Goal: Information Seeking & Learning: Check status

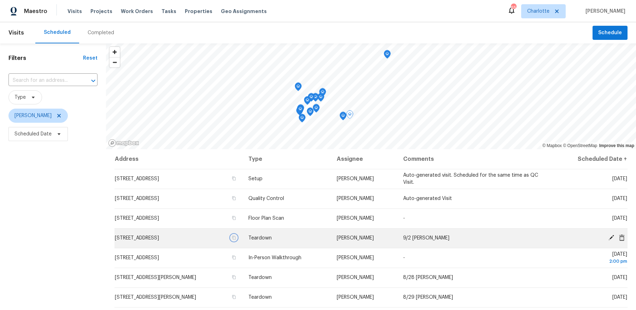
click at [236, 239] on icon "button" at bounding box center [234, 238] width 4 height 4
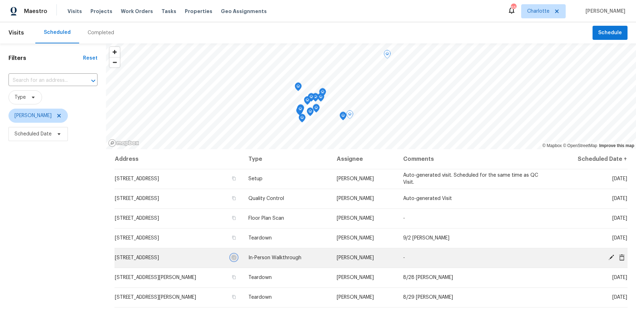
click at [236, 258] on icon "button" at bounding box center [234, 258] width 4 height 4
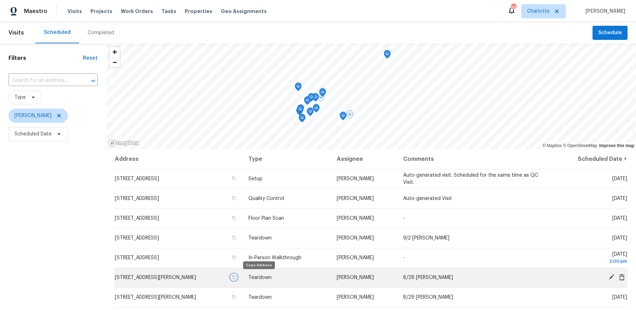
click at [237, 277] on button "button" at bounding box center [234, 277] width 6 height 6
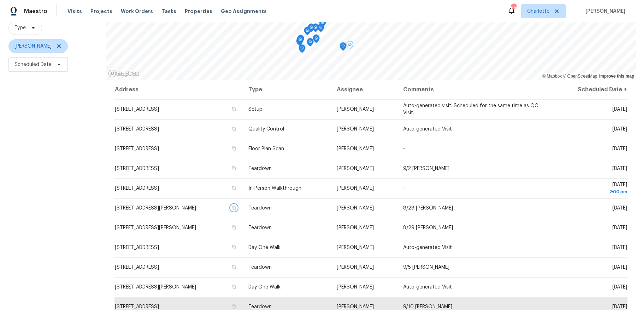
scroll to position [87, 0]
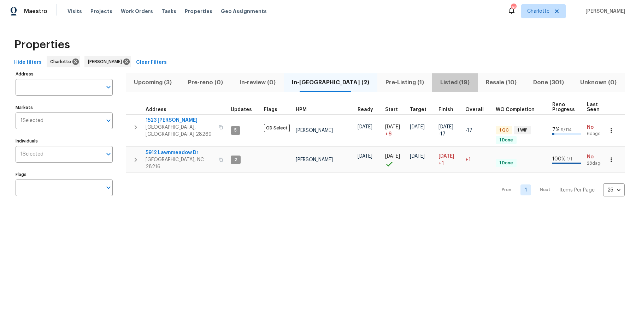
click at [443, 89] on button "Listed (19)" at bounding box center [455, 82] width 46 height 18
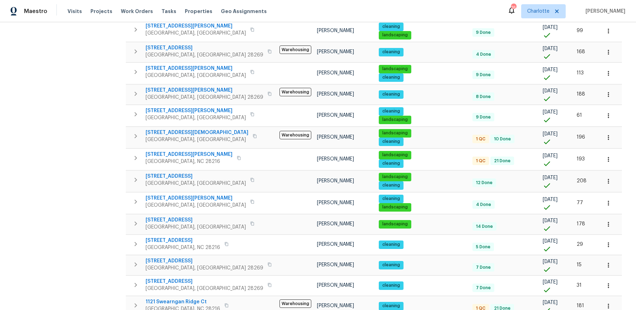
scroll to position [204, 0]
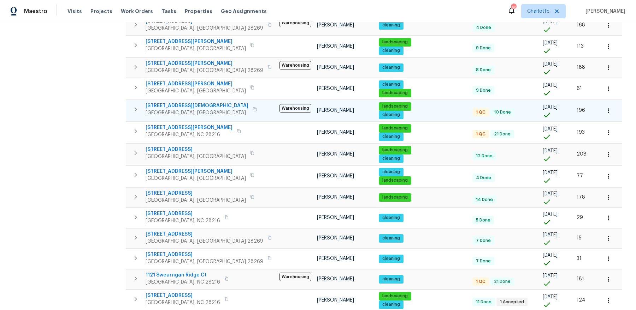
click at [153, 102] on span "7007 Church Wood Ln" at bounding box center [197, 105] width 103 height 7
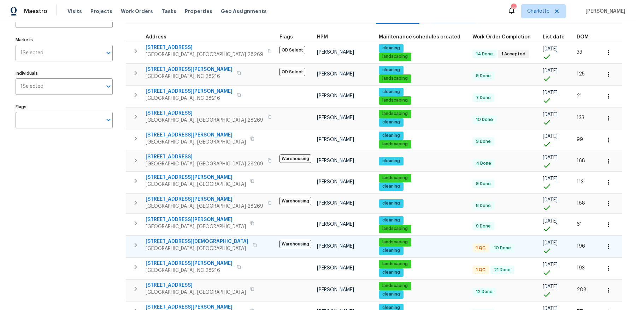
scroll to position [0, 0]
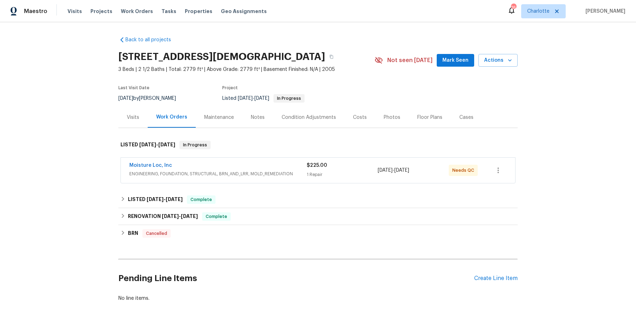
click at [185, 190] on div "Back to all projects [STREET_ADDRESS][DEMOGRAPHIC_DATA] 3 Beds | 2 1/2 Baths | …" at bounding box center [317, 169] width 399 height 277
click at [182, 196] on div "LISTED [DATE] - [DATE] Complete" at bounding box center [317, 200] width 395 height 8
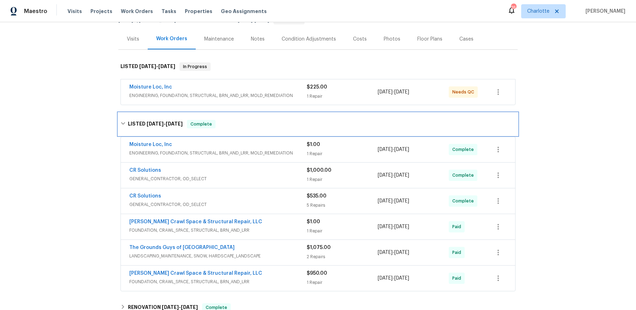
scroll to position [83, 0]
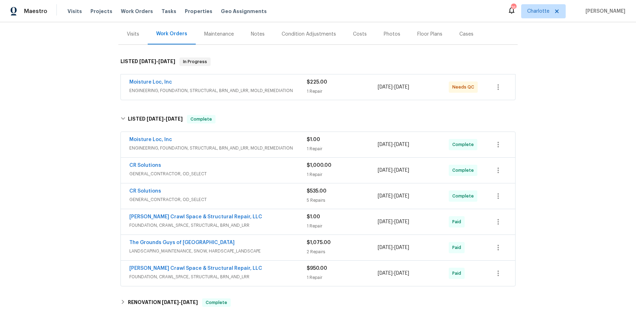
click at [195, 188] on div "CR Solutions" at bounding box center [217, 192] width 177 height 8
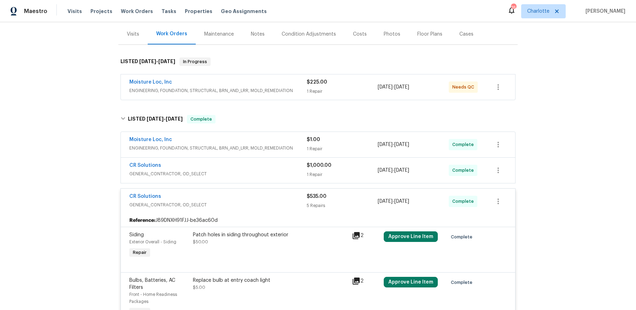
click at [233, 177] on div "CR Solutions GENERAL_CONTRACTOR, OD_SELECT" at bounding box center [217, 170] width 177 height 17
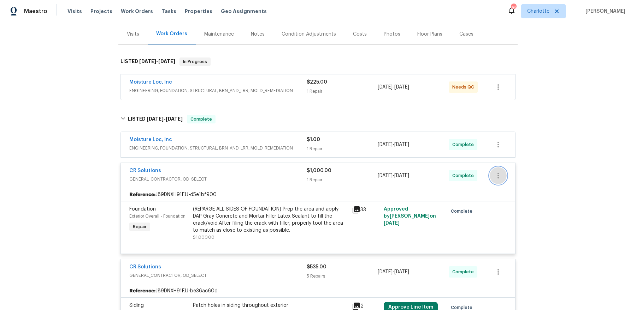
click at [497, 174] on icon "button" at bounding box center [498, 176] width 8 height 8
click at [273, 182] on div at bounding box center [318, 155] width 636 height 310
click at [155, 171] on link "CR Solutions" at bounding box center [145, 170] width 32 height 5
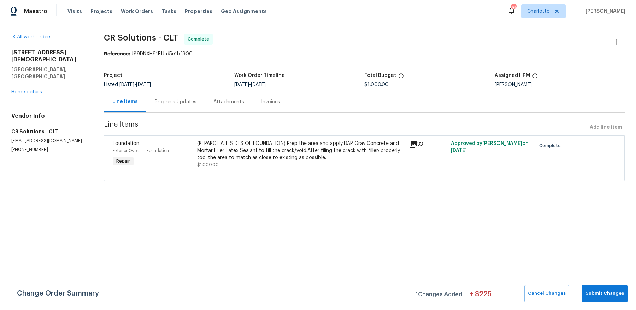
click at [198, 104] on div "Progress Updates" at bounding box center [175, 101] width 59 height 21
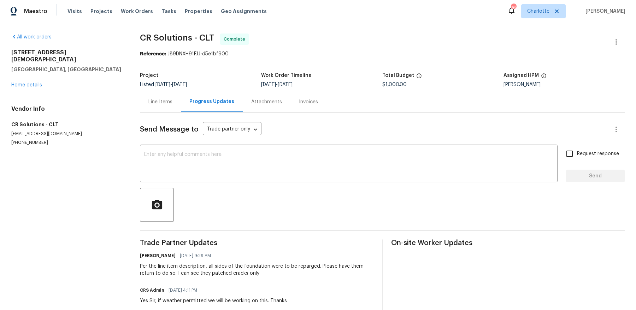
click at [247, 103] on div "Attachments" at bounding box center [267, 101] width 48 height 21
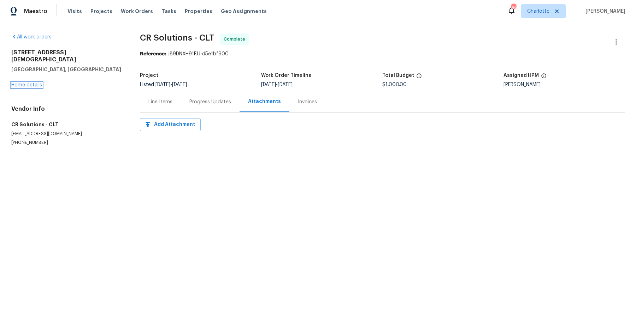
click at [14, 83] on link "Home details" at bounding box center [26, 85] width 31 height 5
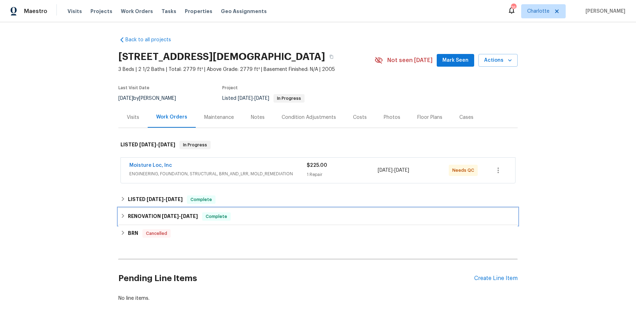
click at [156, 211] on div "RENOVATION [DATE] - [DATE] Complete" at bounding box center [317, 216] width 399 height 17
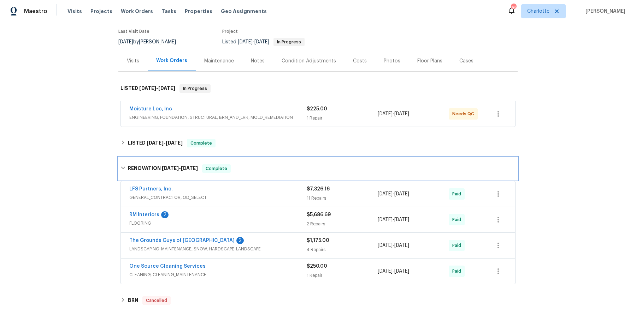
scroll to position [149, 0]
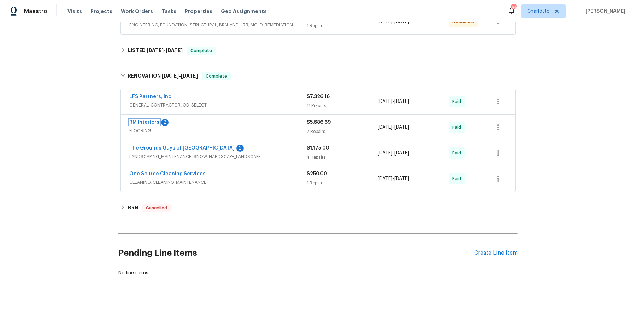
click at [149, 120] on link "RM Interiors" at bounding box center [144, 122] width 30 height 5
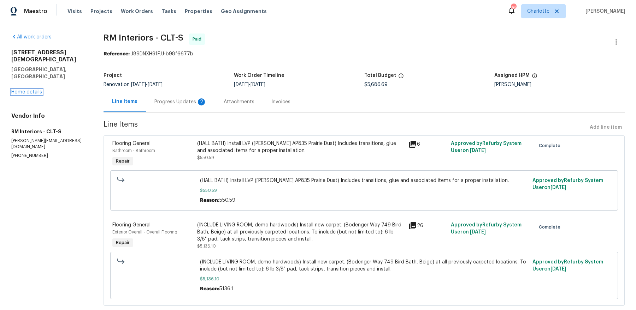
click at [30, 90] on link "Home details" at bounding box center [26, 92] width 31 height 5
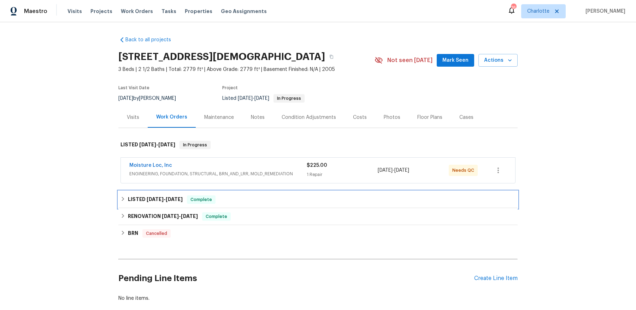
click at [177, 207] on div "LISTED [DATE] - [DATE] Complete" at bounding box center [317, 199] width 399 height 17
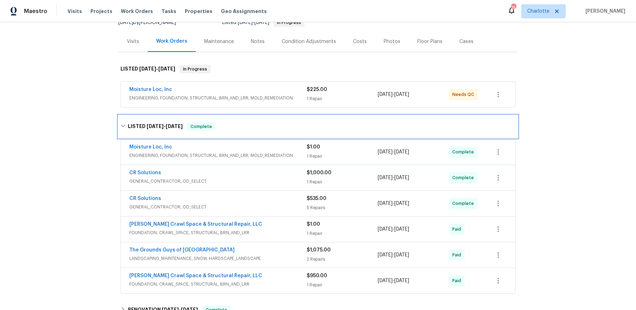
scroll to position [18, 0]
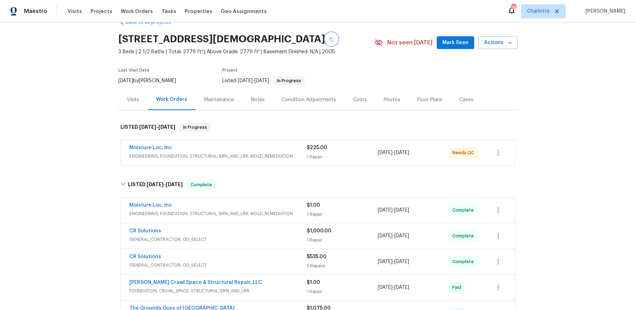
click at [333, 39] on icon "button" at bounding box center [331, 39] width 4 height 4
